Goal: Task Accomplishment & Management: Manage account settings

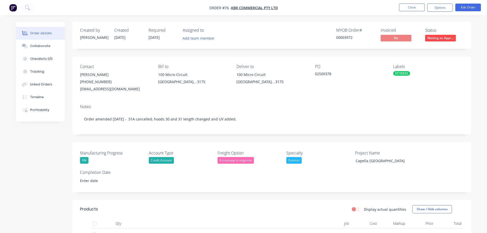
scroll to position [153, 0]
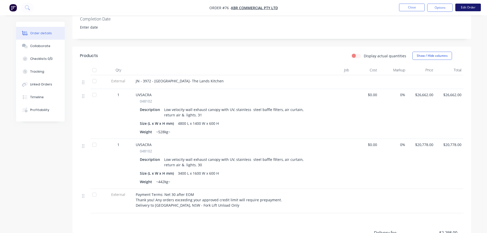
click at [461, 10] on button "Edit Order" at bounding box center [468, 8] width 26 height 8
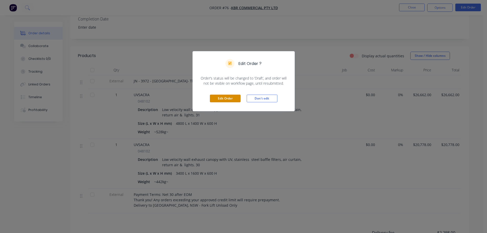
click at [232, 101] on button "Edit Order" at bounding box center [225, 99] width 31 height 8
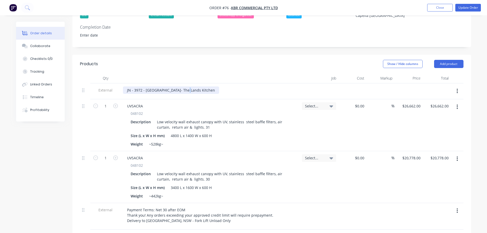
click at [184, 86] on div "JN - 3972 - [GEOGRAPHIC_DATA]- The Lands Kitchen" at bounding box center [171, 89] width 96 height 7
drag, startPoint x: 202, startPoint y: 82, endPoint x: 144, endPoint y: 84, distance: 58.0
click at [144, 86] on div "JN - 3972 - [GEOGRAPHIC_DATA]- The Lands Kitchen" at bounding box center [171, 89] width 96 height 7
paste div
click at [471, 10] on button "Update Order" at bounding box center [468, 8] width 26 height 8
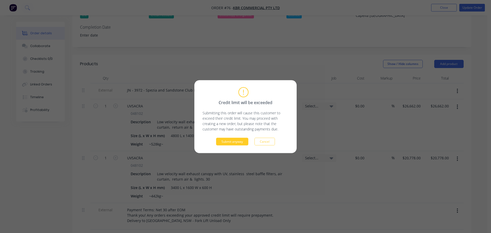
click at [237, 143] on button "Submit anyway" at bounding box center [232, 141] width 32 height 8
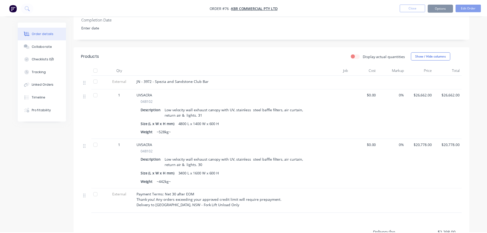
scroll to position [152, 0]
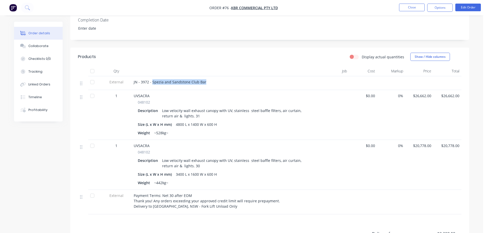
drag, startPoint x: 205, startPoint y: 81, endPoint x: 152, endPoint y: 84, distance: 53.0
click at [152, 84] on div "JN - 3972 - Spezia and Sandstone Club Bar" at bounding box center [221, 81] width 175 height 5
copy span "Spezia and Sandstone Club Bar"
